Goal: Transaction & Acquisition: Book appointment/travel/reservation

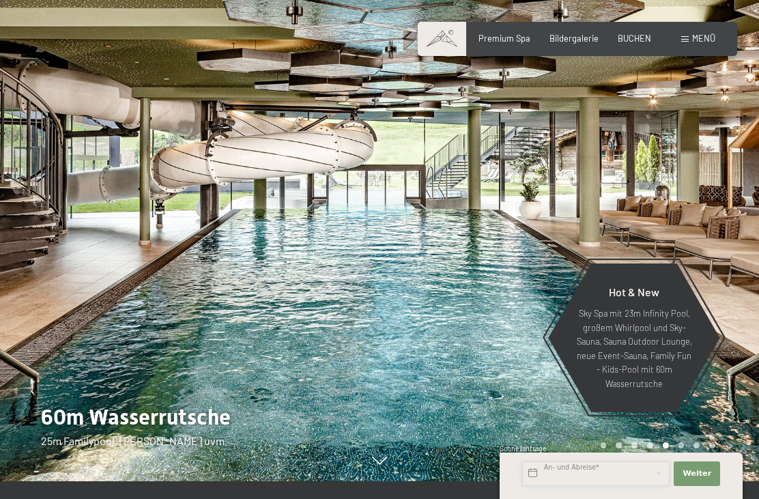
click at [564, 473] on input "text" at bounding box center [595, 473] width 147 height 25
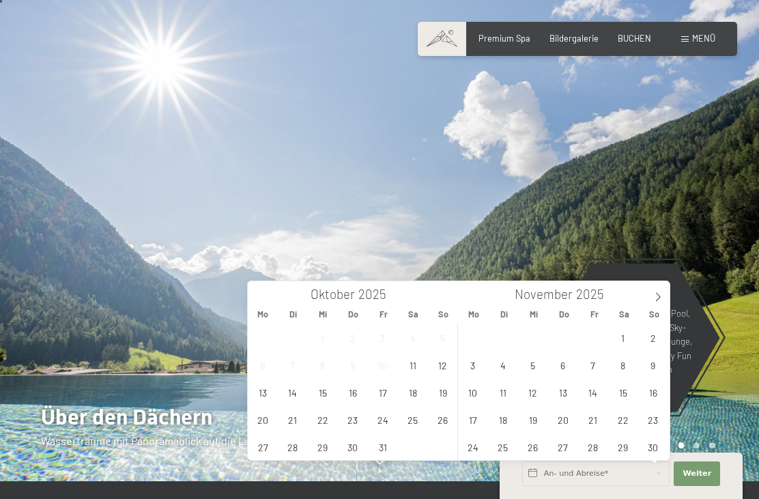
click at [660, 292] on icon at bounding box center [658, 297] width 10 height 10
click at [656, 290] on span at bounding box center [657, 292] width 23 height 23
type input "2026"
click at [649, 291] on span at bounding box center [657, 292] width 23 height 23
type input "2026"
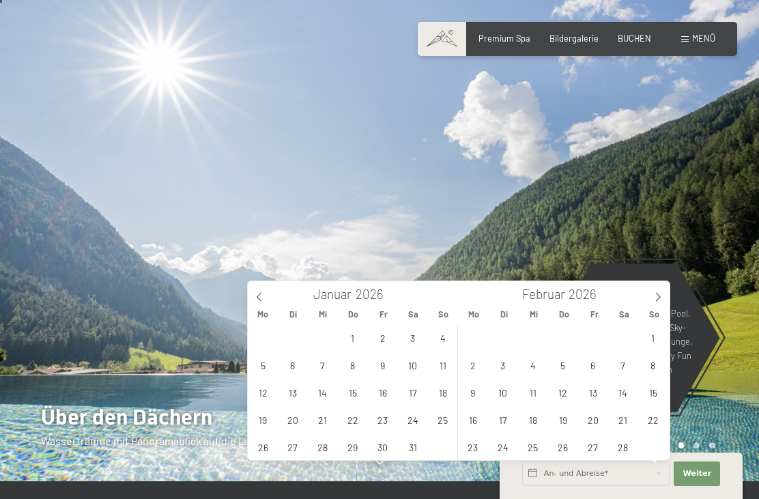
click at [646, 291] on span at bounding box center [657, 292] width 23 height 23
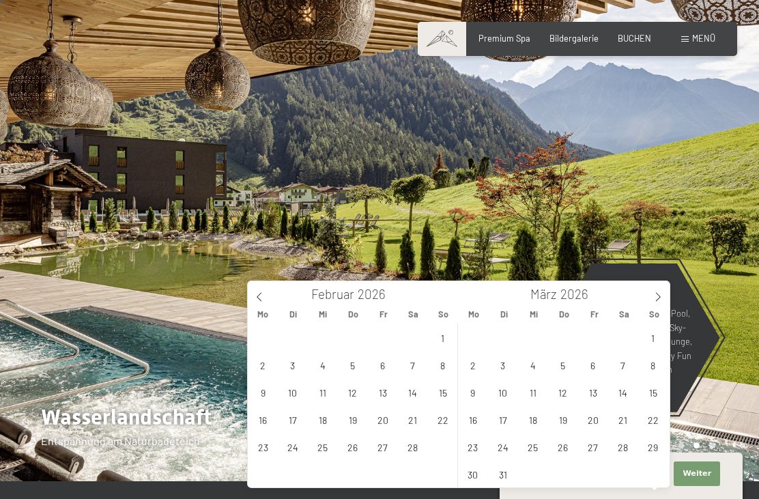
click at [647, 291] on span at bounding box center [657, 292] width 23 height 23
click at [646, 293] on span at bounding box center [657, 292] width 23 height 23
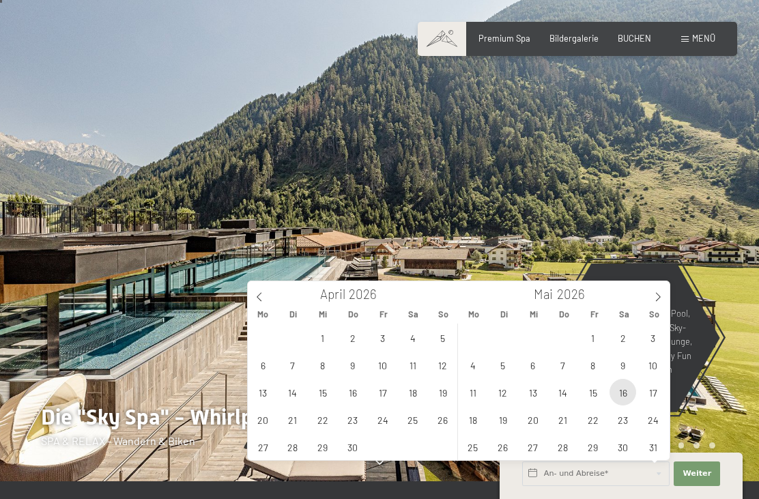
click at [618, 388] on span "16" at bounding box center [622, 392] width 27 height 27
type input "[DATE]"
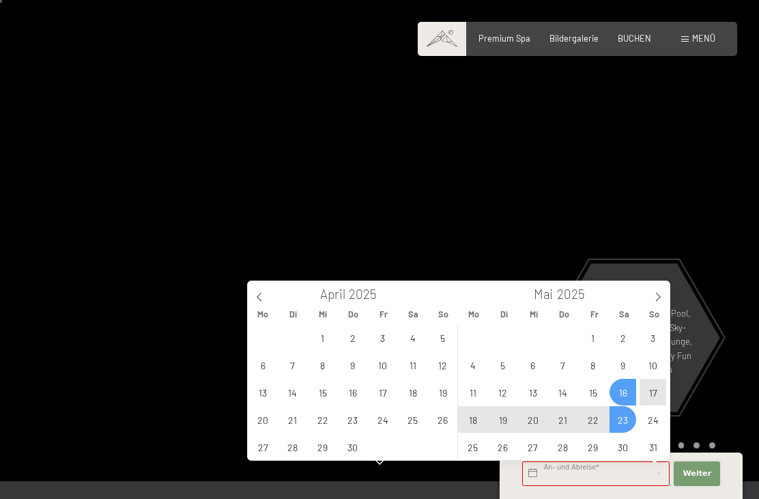
click at [694, 463] on button "Weiter Adressfelder ausblenden" at bounding box center [696, 473] width 46 height 25
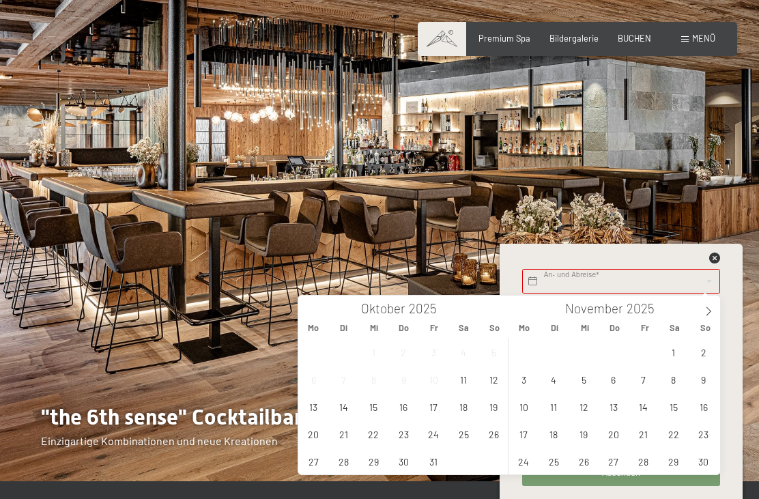
click at [700, 309] on span at bounding box center [708, 306] width 23 height 23
click at [708, 312] on icon at bounding box center [708, 311] width 10 height 10
type input "2026"
click at [704, 312] on icon at bounding box center [708, 311] width 10 height 10
type input "2026"
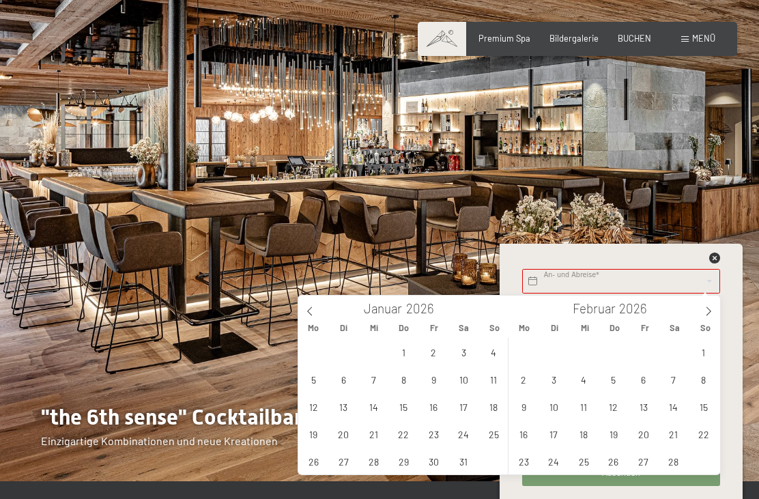
click at [701, 310] on span at bounding box center [708, 306] width 23 height 23
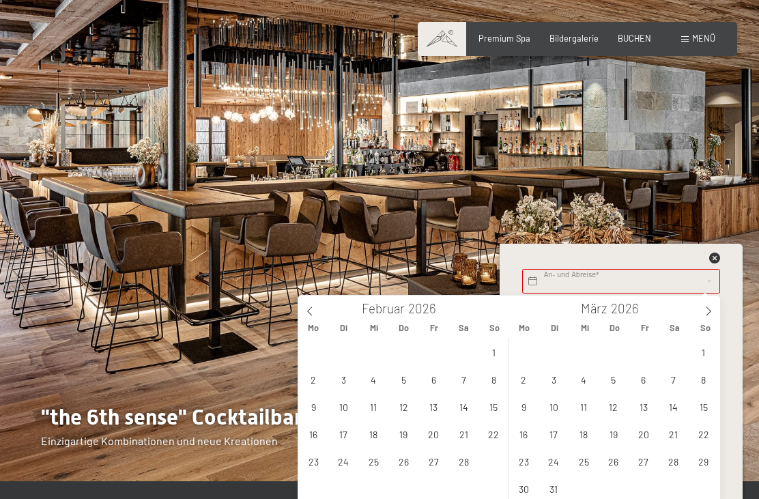
click at [701, 308] on span at bounding box center [708, 306] width 23 height 23
click at [703, 312] on span at bounding box center [708, 306] width 23 height 23
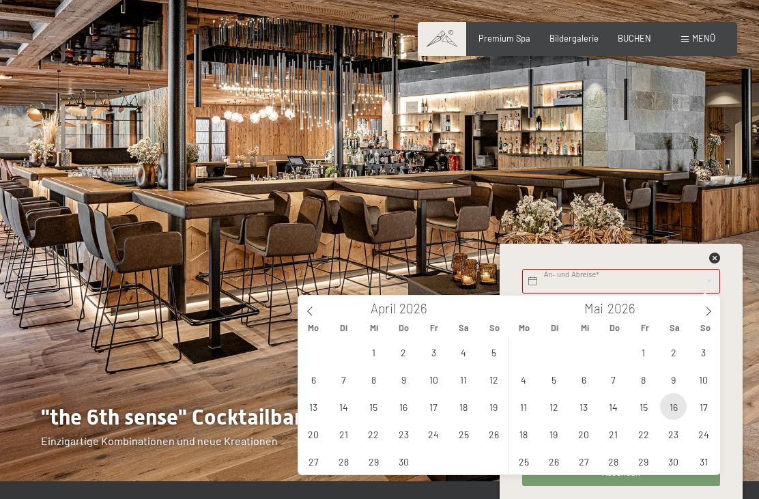
click at [671, 406] on span "16" at bounding box center [673, 406] width 27 height 27
type input "[DATE]"
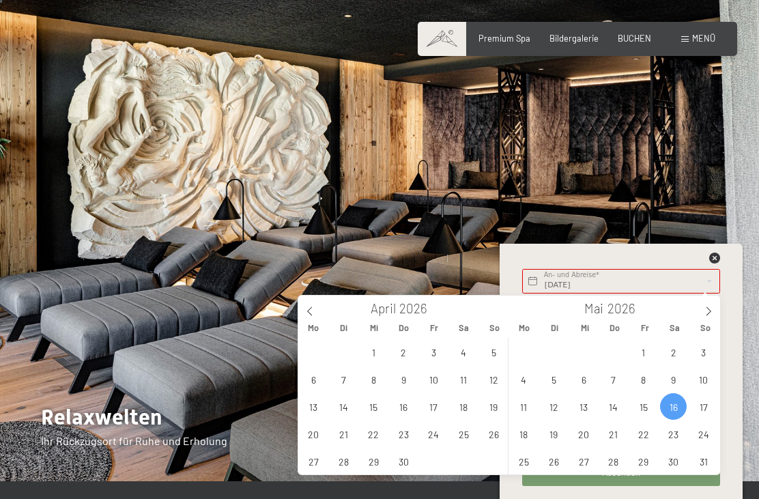
type input "2025"
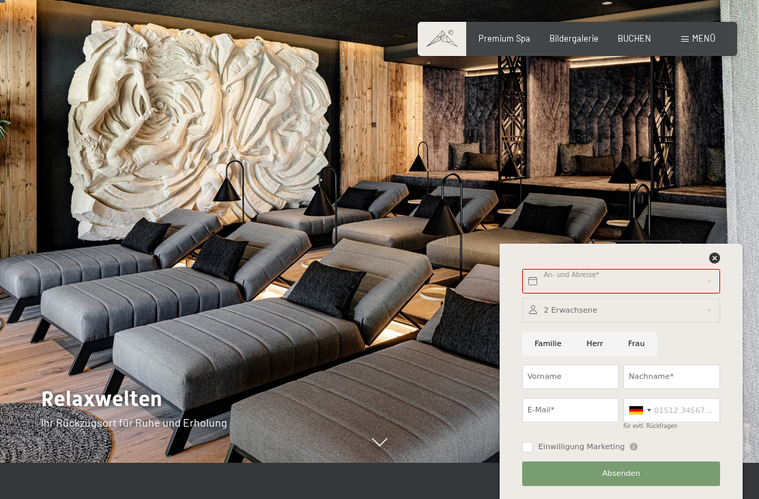
scroll to position [40, 0]
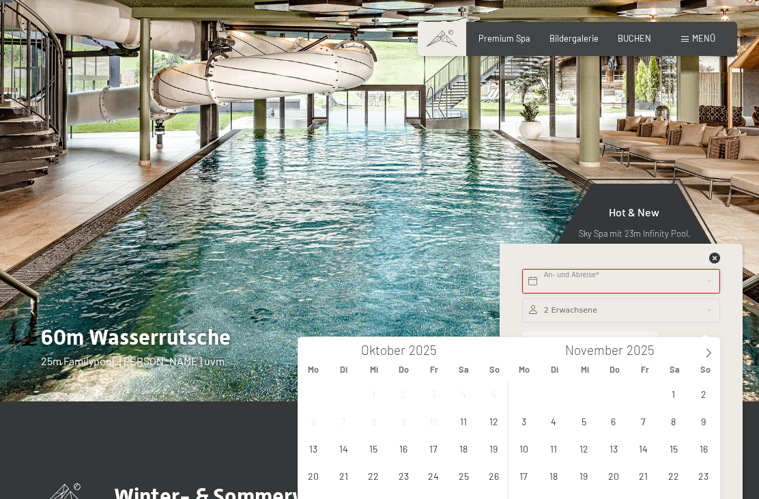
scroll to position [96, 0]
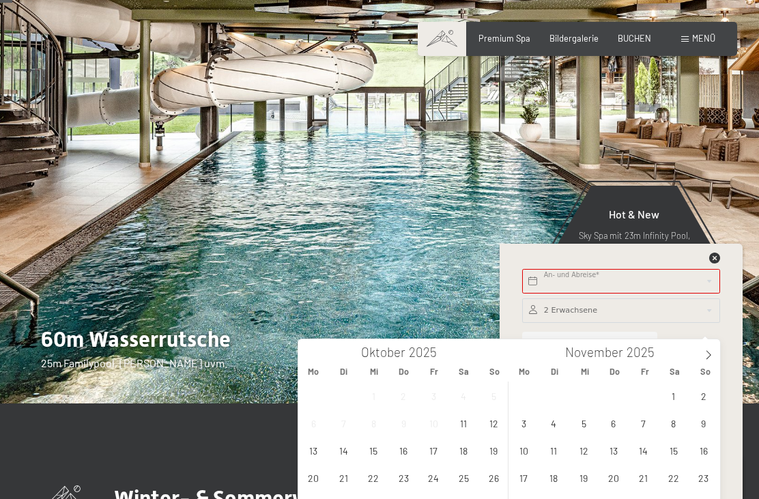
click at [693, 360] on div "[DATE]" at bounding box center [615, 350] width 158 height 23
click at [698, 354] on span at bounding box center [708, 350] width 23 height 23
click at [695, 353] on div "[DATE]" at bounding box center [614, 350] width 211 height 23
click at [701, 358] on span at bounding box center [708, 350] width 23 height 23
type input "2026"
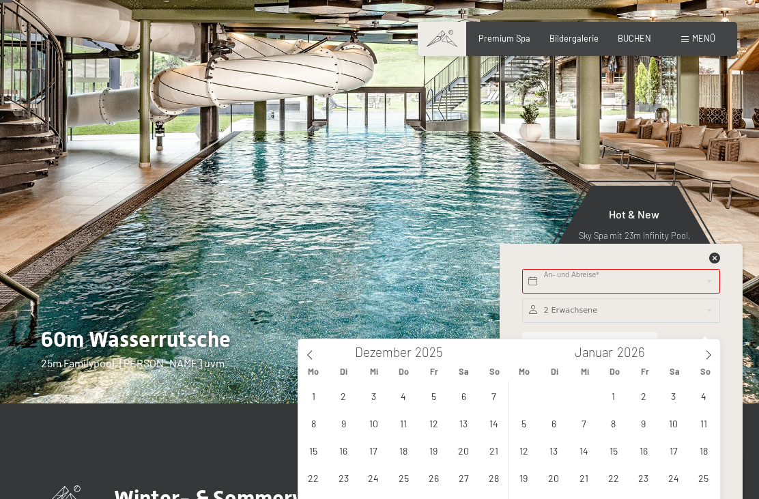
click at [694, 348] on div "[DATE]" at bounding box center [614, 350] width 211 height 23
click at [696, 348] on div "[DATE]" at bounding box center [614, 350] width 211 height 23
click at [694, 349] on div "[DATE]" at bounding box center [614, 350] width 211 height 23
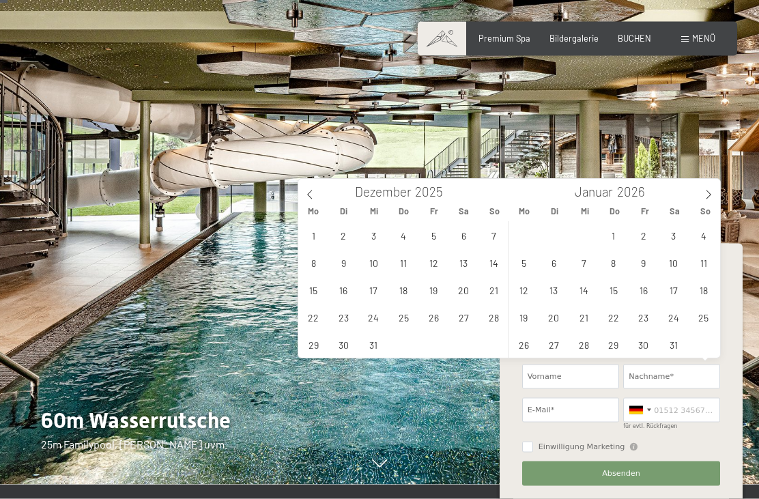
scroll to position [0, 0]
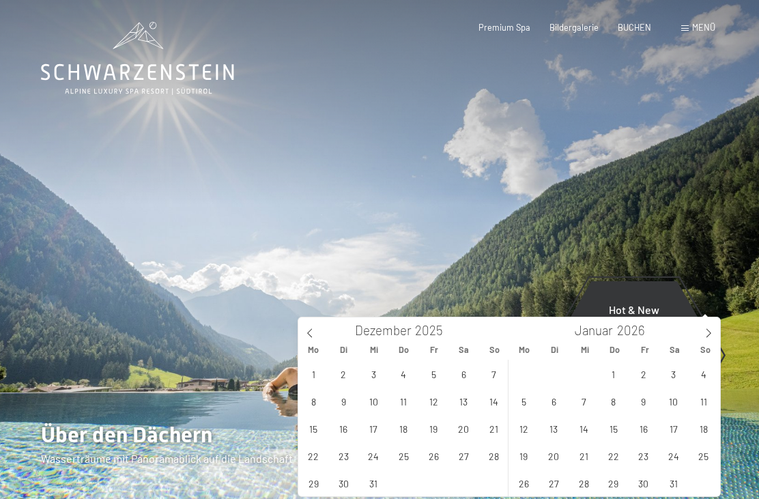
click at [708, 331] on icon at bounding box center [708, 333] width 10 height 10
type input "2026"
click at [694, 331] on div "[DATE]" at bounding box center [614, 328] width 211 height 23
click at [698, 332] on span at bounding box center [708, 328] width 23 height 23
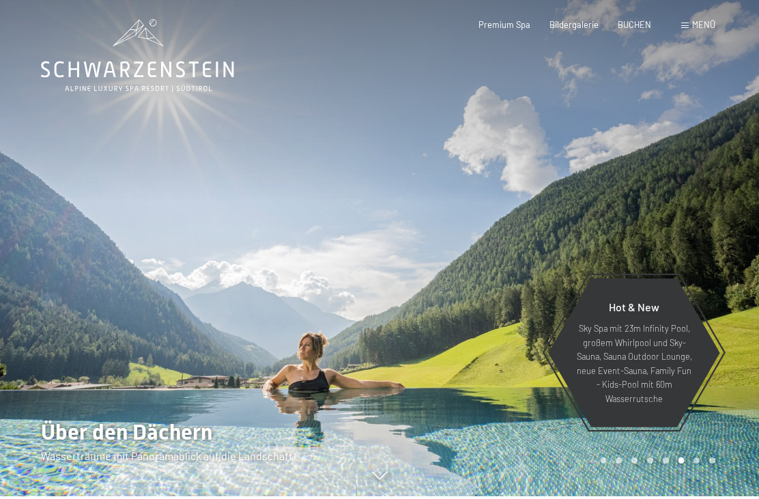
scroll to position [55, 0]
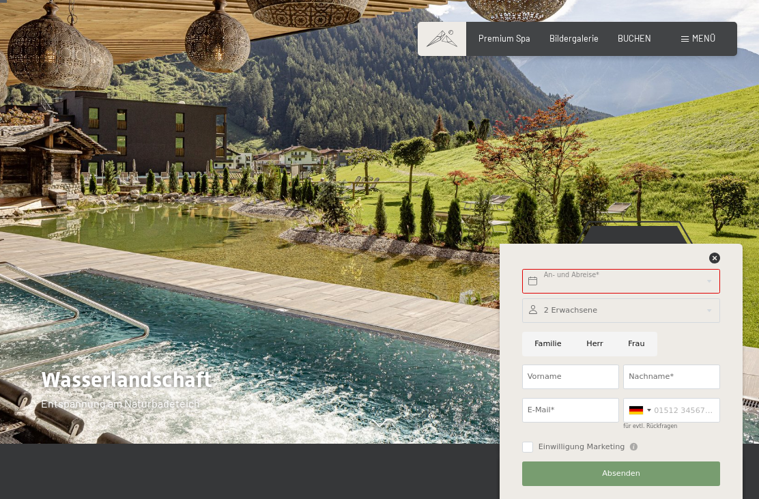
click at [631, 33] on span "BUCHEN" at bounding box center [633, 38] width 33 height 11
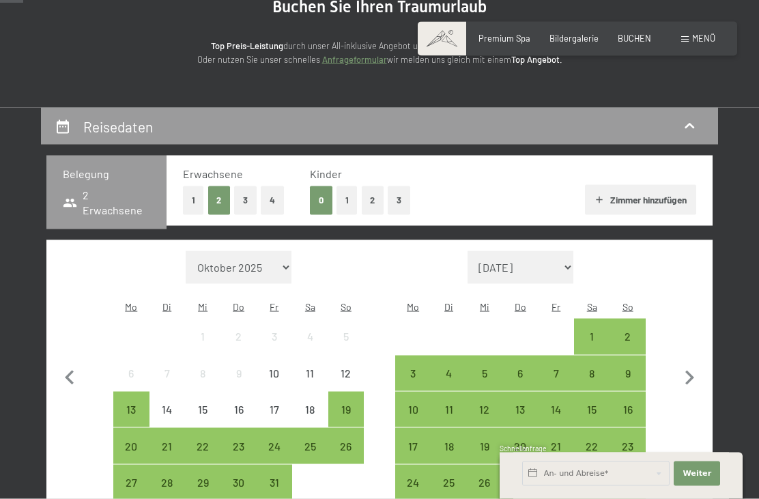
scroll to position [154, 0]
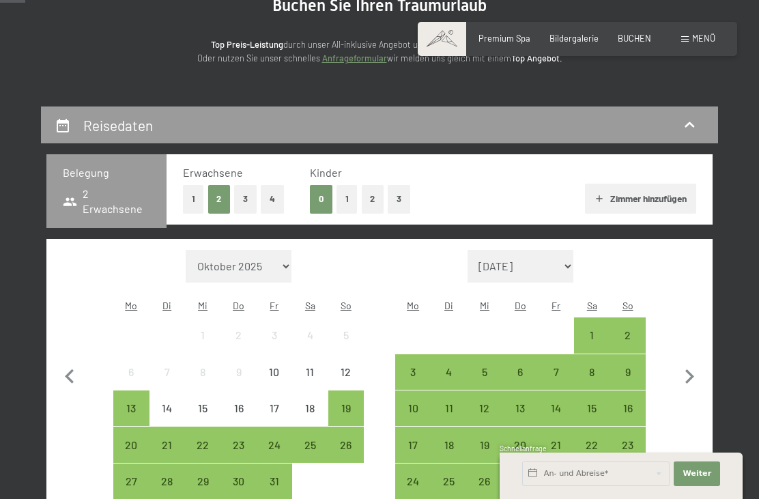
click at [689, 370] on icon "button" at bounding box center [689, 376] width 29 height 29
select select "2025-11-01"
select select "2025-12-01"
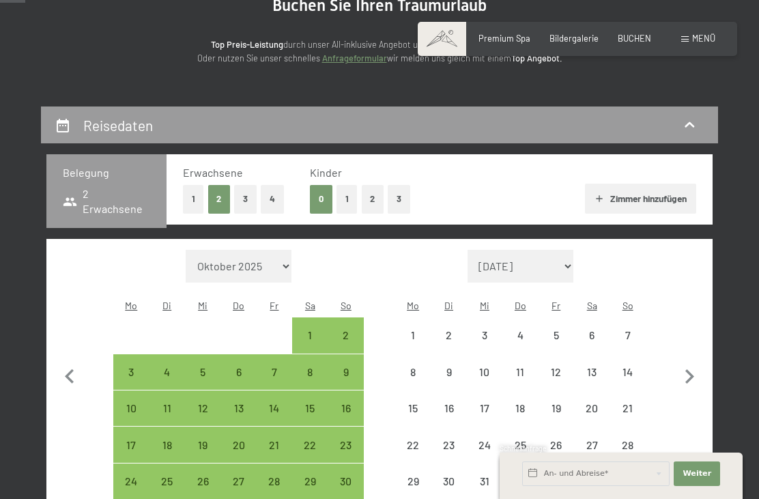
click at [687, 372] on icon "button" at bounding box center [689, 376] width 29 height 29
select select "2025-12-01"
select select "2026-01-01"
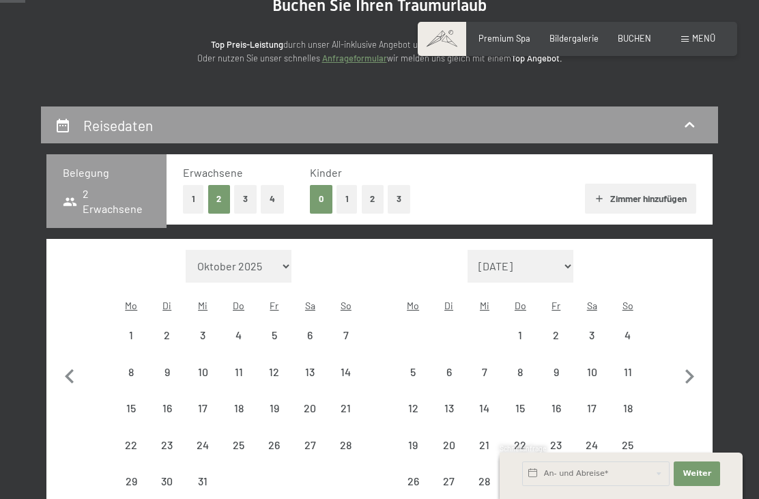
select select "2025-12-01"
select select "2026-01-01"
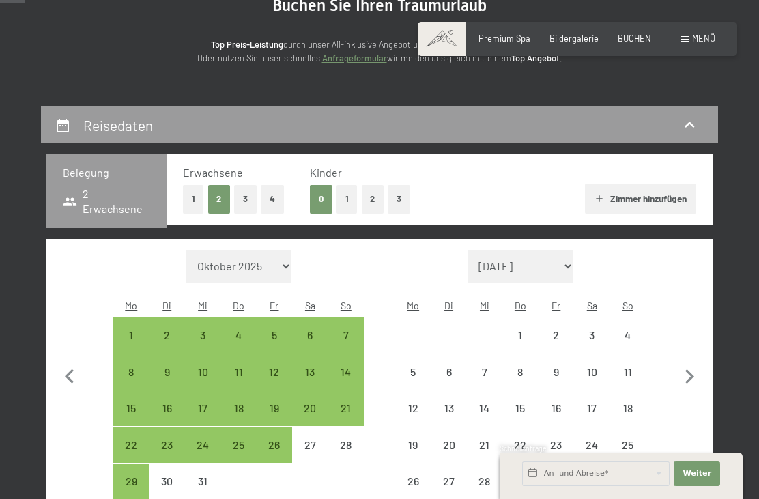
select select "2025-12-01"
select select "2026-01-01"
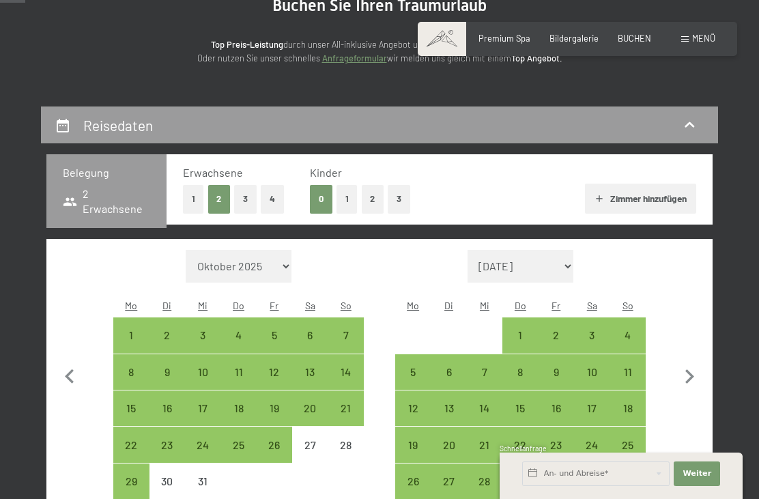
click at [680, 363] on icon "button" at bounding box center [689, 376] width 29 height 29
select select "2026-01-01"
select select "2026-02-01"
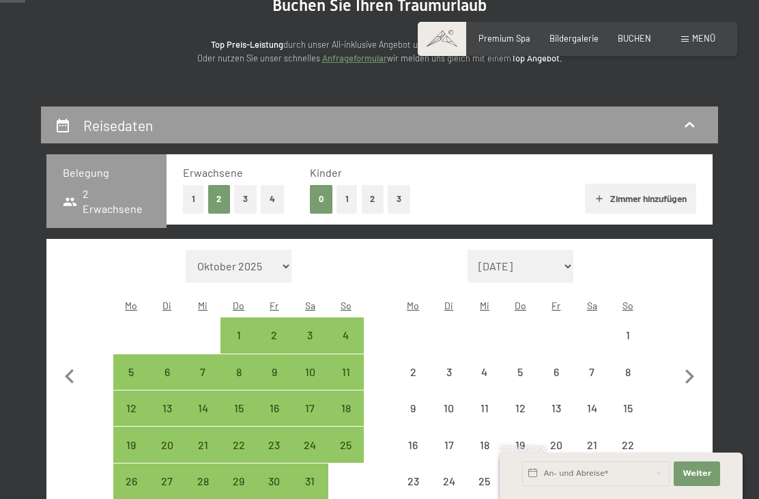
select select "2026-01-01"
select select "2026-02-01"
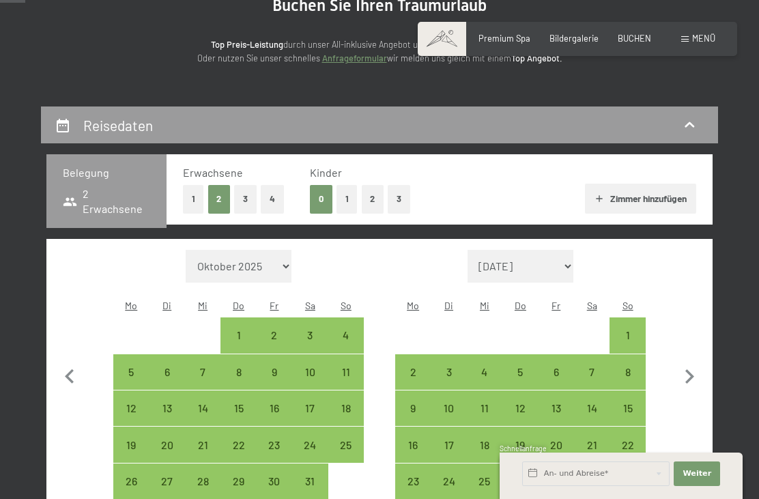
click at [688, 363] on icon "button" at bounding box center [689, 376] width 29 height 29
select select "2026-02-01"
select select "2026-03-01"
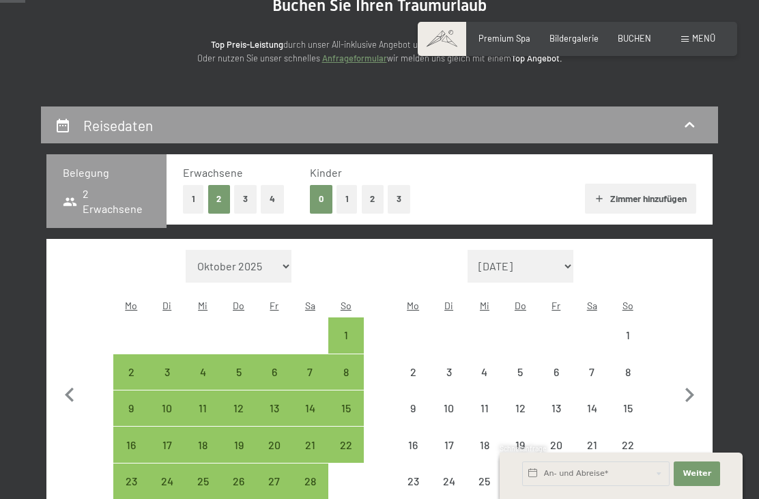
select select "2026-02-01"
select select "2026-03-01"
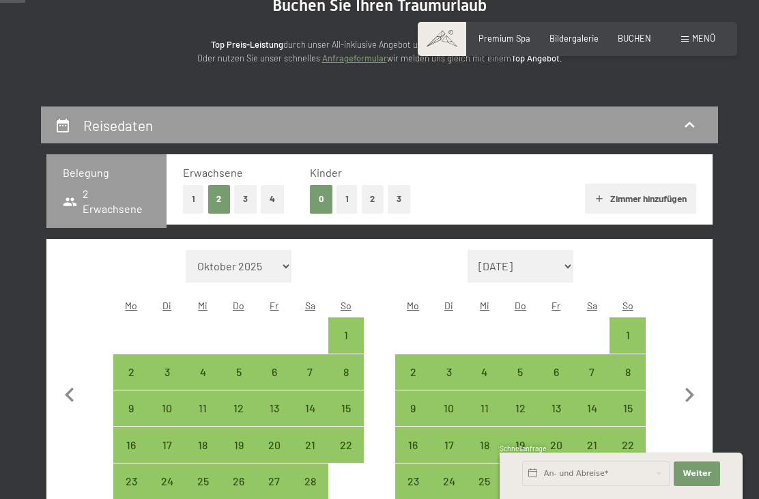
click at [692, 385] on icon "button" at bounding box center [689, 395] width 29 height 29
select select "2026-03-01"
select select "2026-04-01"
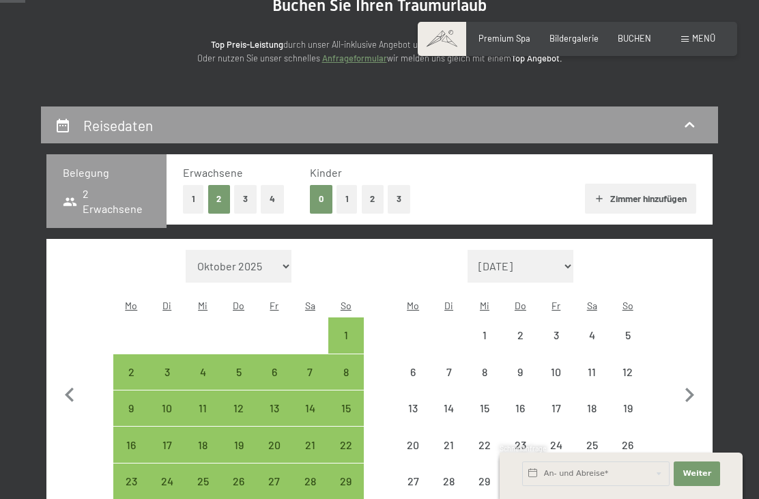
select select "2026-03-01"
select select "2026-04-01"
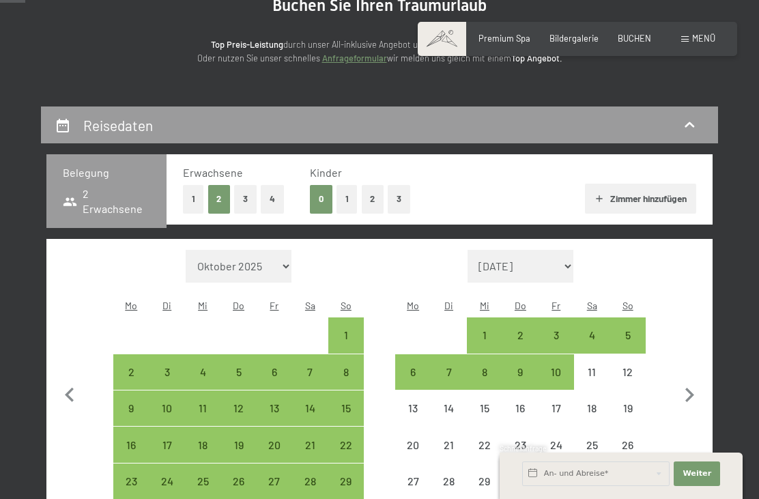
click at [684, 381] on icon "button" at bounding box center [689, 395] width 29 height 29
select select "2026-04-01"
select select "2026-05-01"
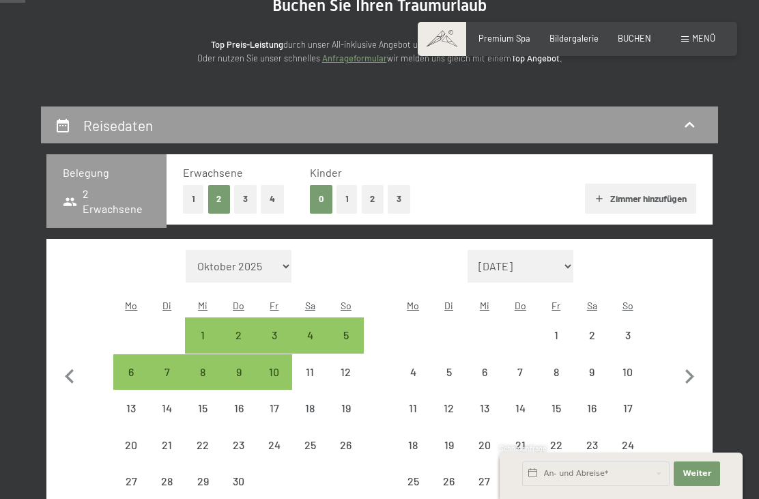
select select "2026-04-01"
select select "2026-05-01"
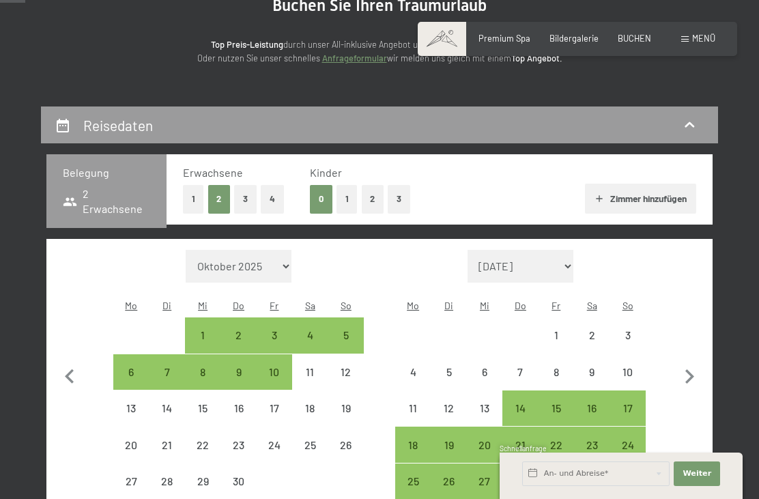
click at [596, 403] on div "16" at bounding box center [591, 419] width 33 height 33
select select "2026-04-01"
select select "2026-05-01"
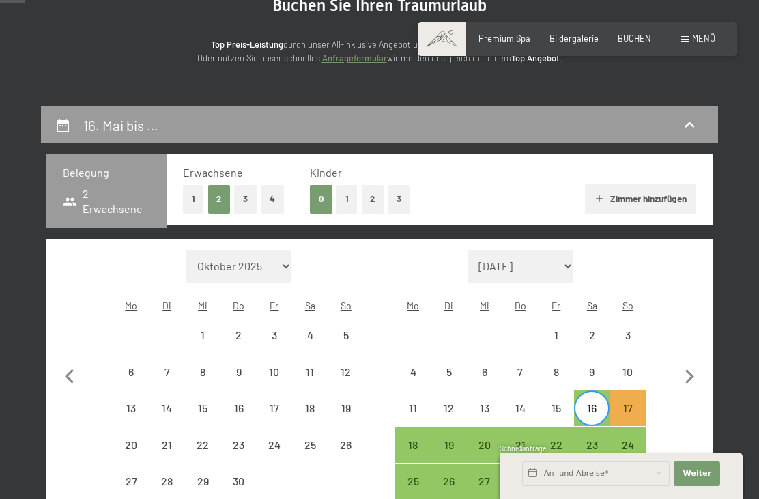
click at [587, 439] on div "23" at bounding box center [591, 455] width 33 height 33
select select "2026-04-01"
select select "2026-05-01"
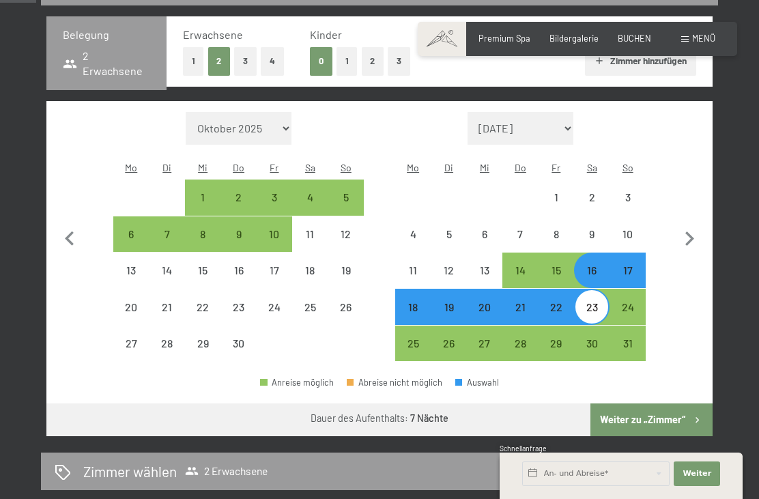
click at [619, 403] on button "Weiter zu „Zimmer“" at bounding box center [651, 419] width 122 height 33
select select "2026-04-01"
select select "2026-05-01"
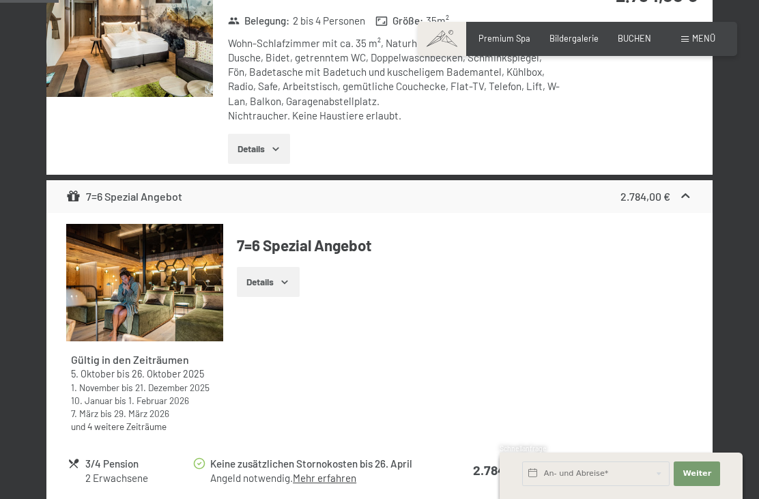
scroll to position [444, 0]
click at [272, 278] on button "Details" at bounding box center [268, 281] width 62 height 30
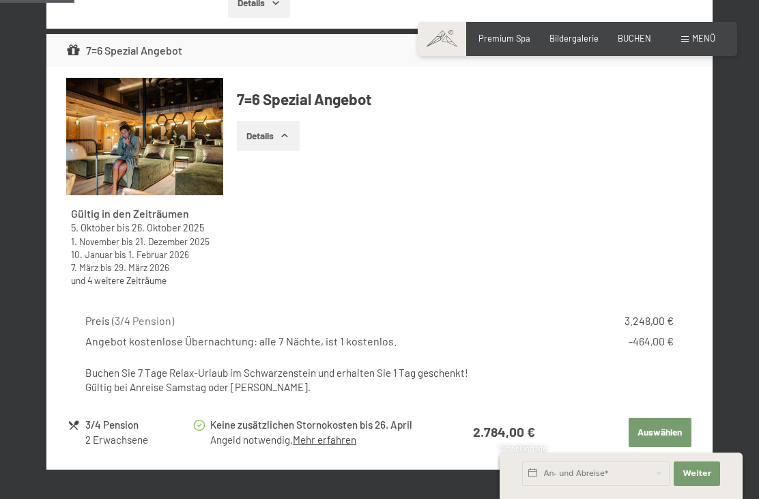
scroll to position [605, 0]
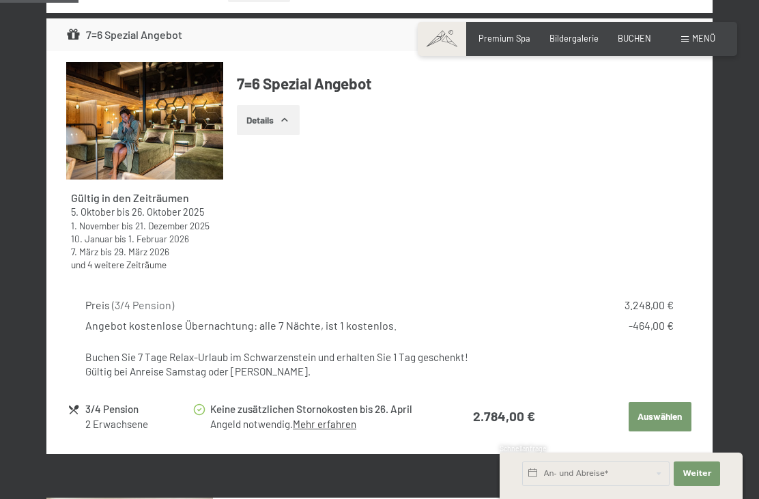
click at [648, 411] on button "Auswählen" at bounding box center [659, 417] width 63 height 30
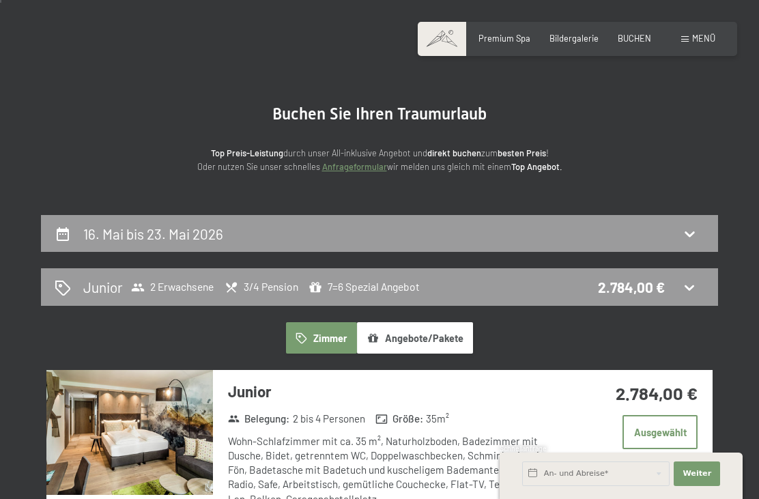
scroll to position [0, 0]
